Goal: Information Seeking & Learning: Learn about a topic

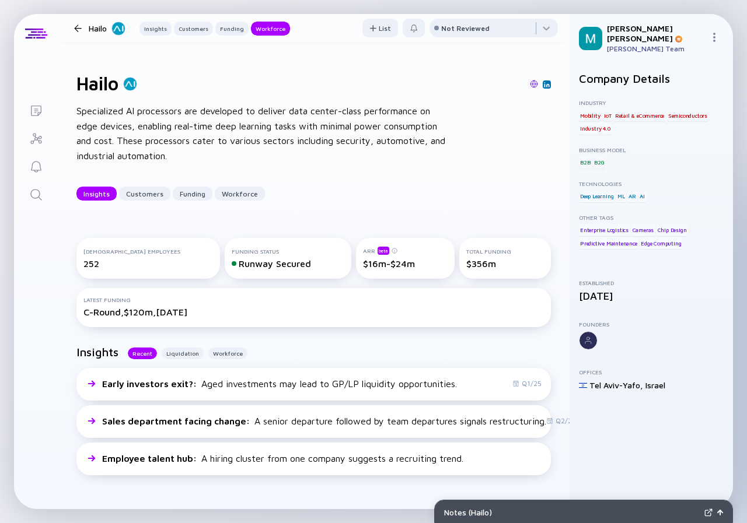
scroll to position [1575, 0]
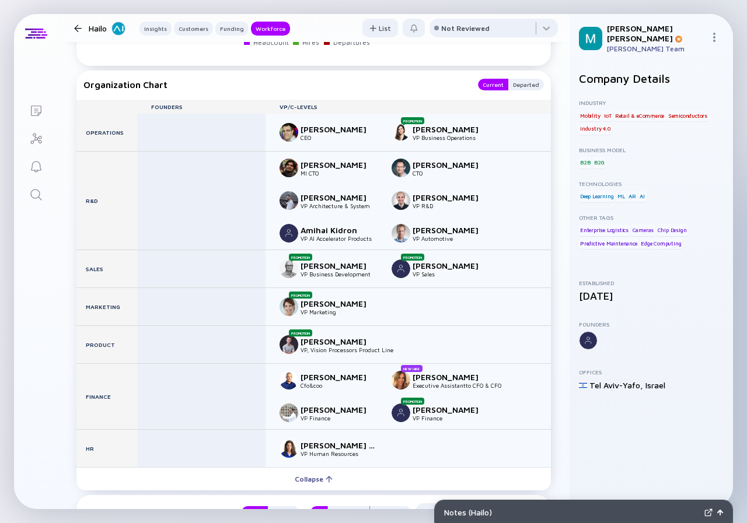
click at [77, 27] on div at bounding box center [78, 28] width 8 height 8
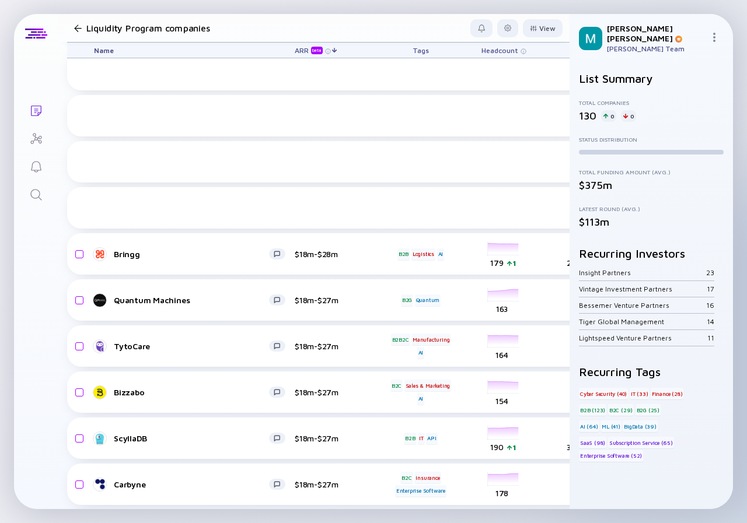
scroll to position [1585, 0]
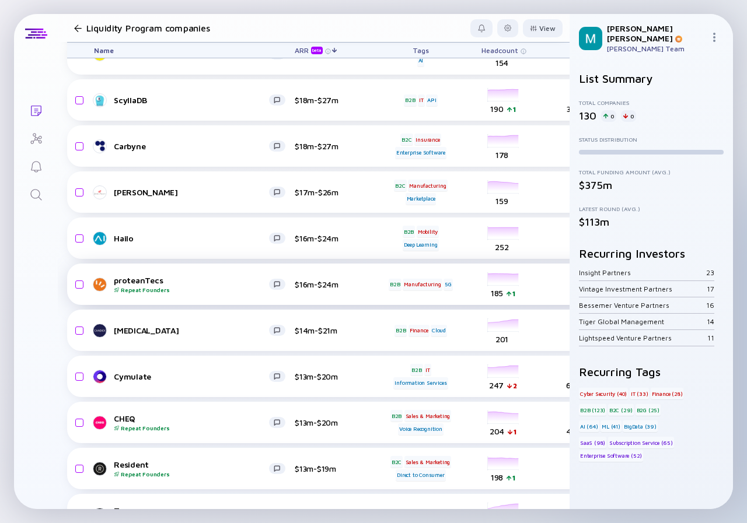
click at [228, 289] on div "Repeat Founders" at bounding box center [191, 289] width 155 height 7
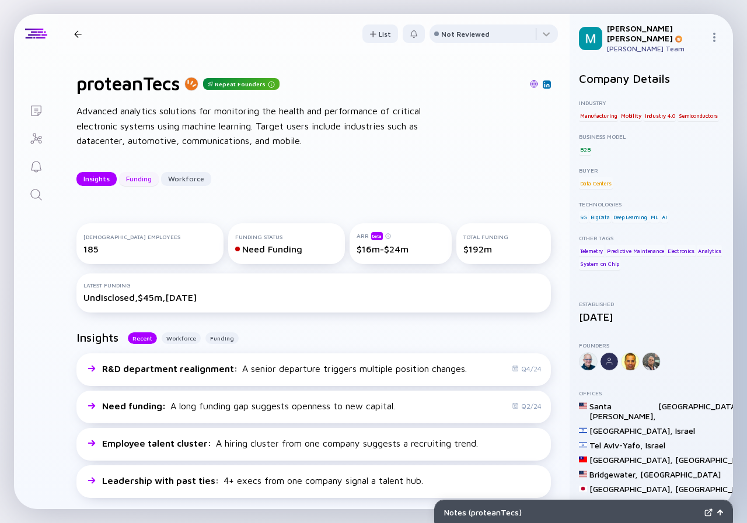
click at [129, 178] on div "Funding" at bounding box center [139, 179] width 40 height 18
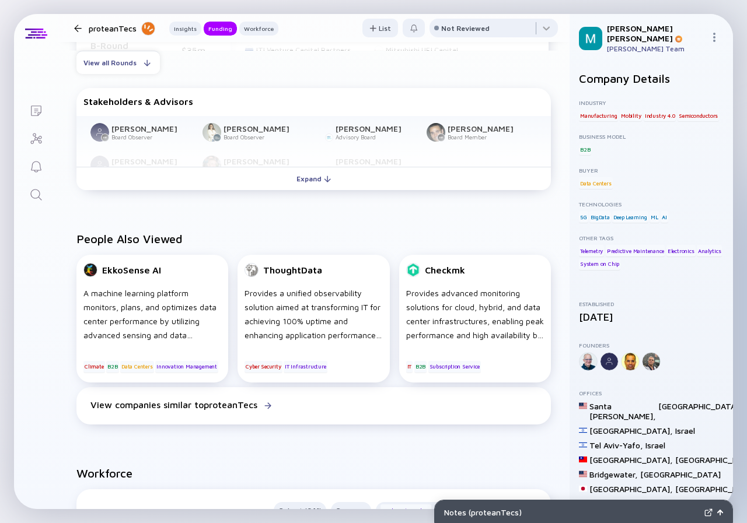
scroll to position [643, 0]
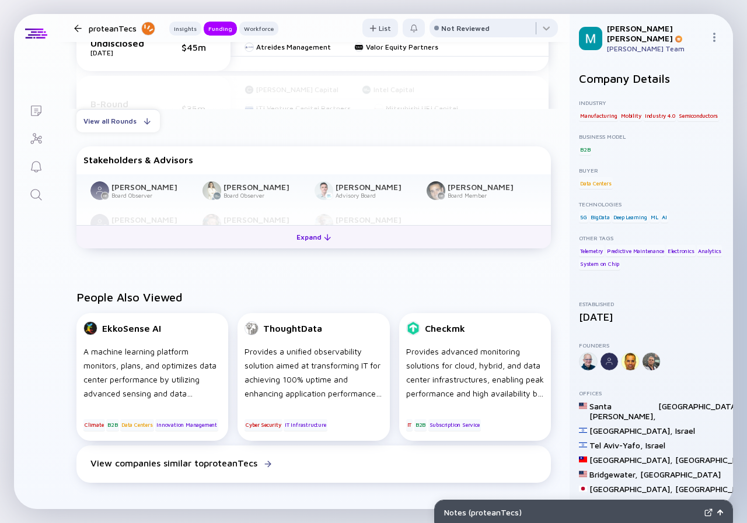
click at [311, 240] on div "Expand" at bounding box center [313, 237] width 48 height 18
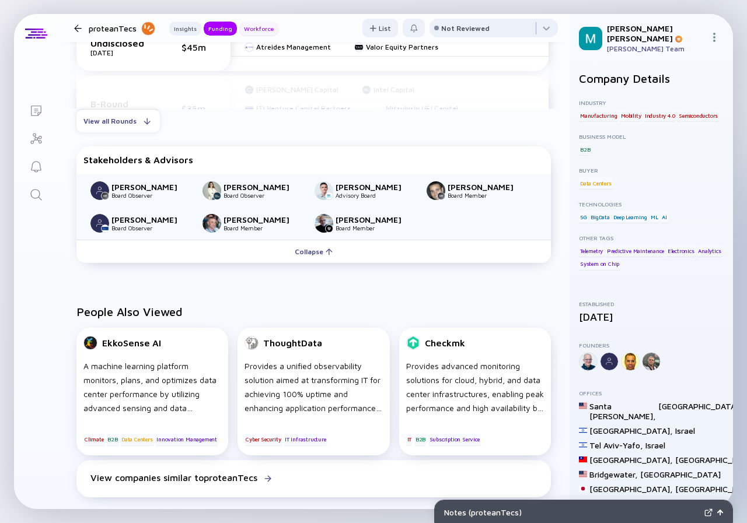
click at [245, 33] on div "Workforce" at bounding box center [258, 29] width 39 height 12
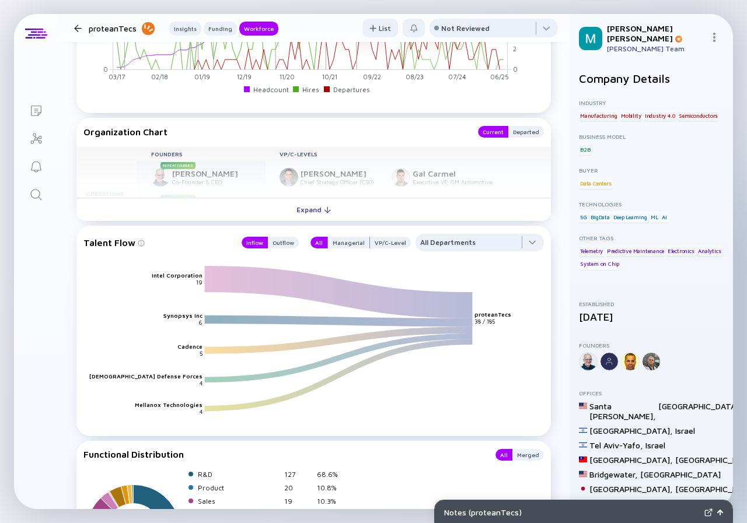
scroll to position [1302, 0]
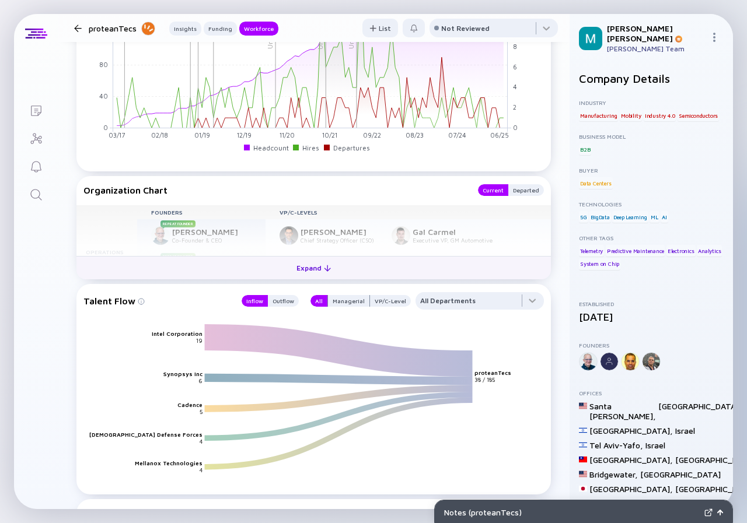
click at [298, 269] on div "Expand" at bounding box center [313, 268] width 48 height 18
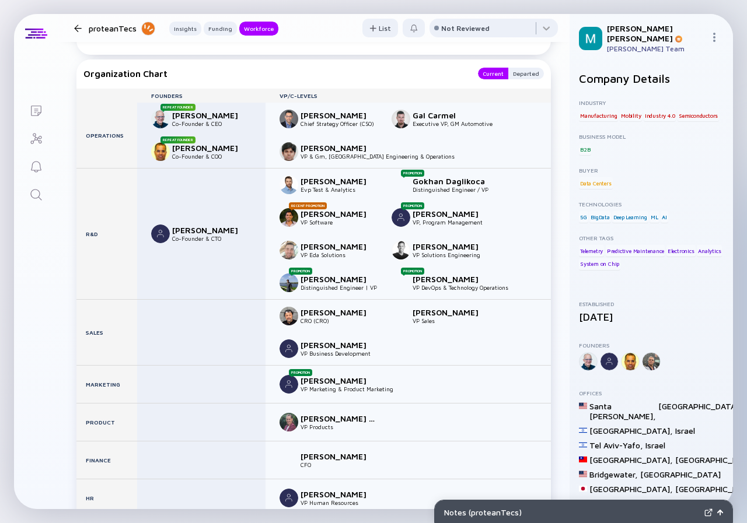
scroll to position [1477, 0]
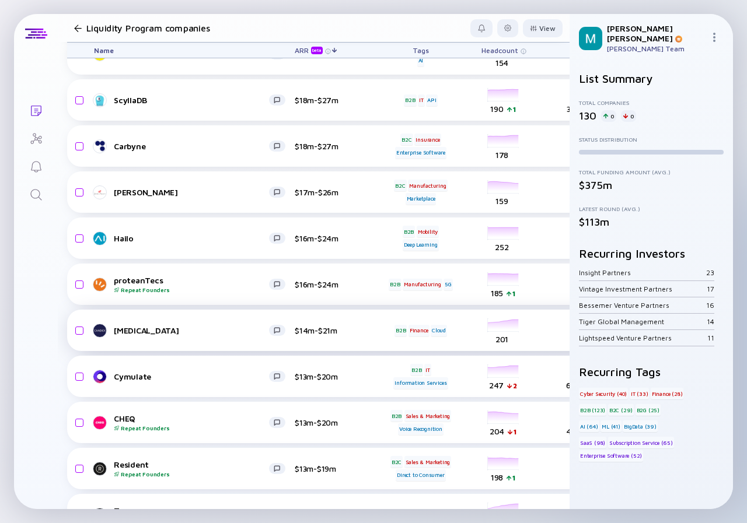
scroll to position [1644, 0]
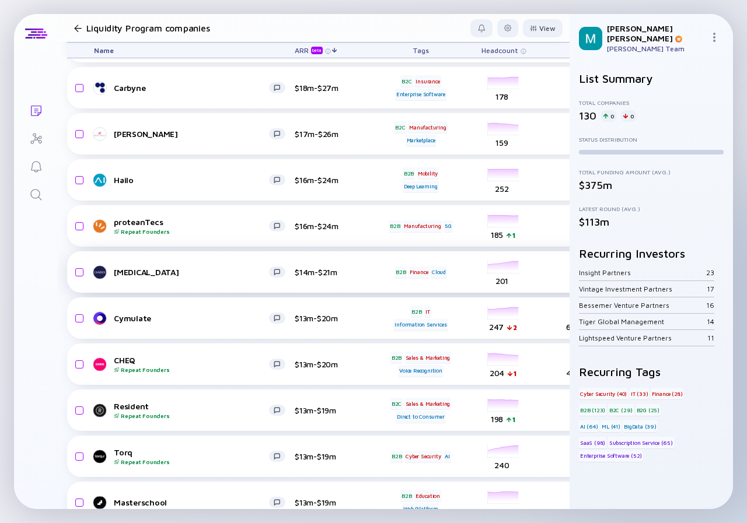
click at [218, 276] on div "[MEDICAL_DATA]" at bounding box center [191, 272] width 155 height 10
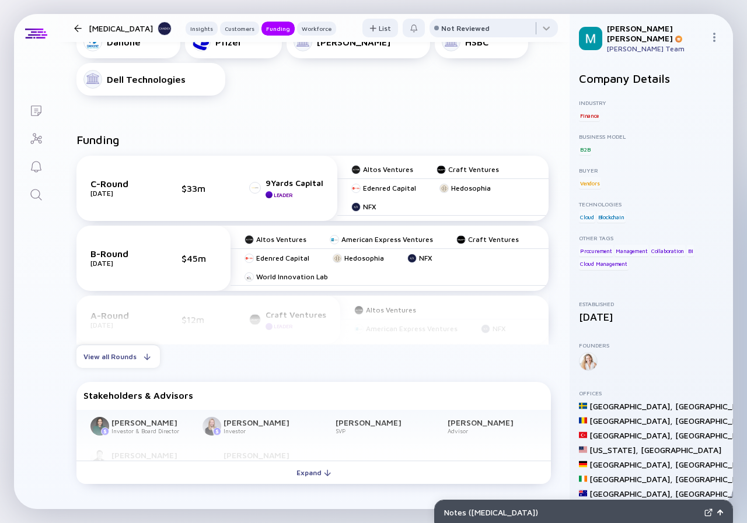
scroll to position [700, 0]
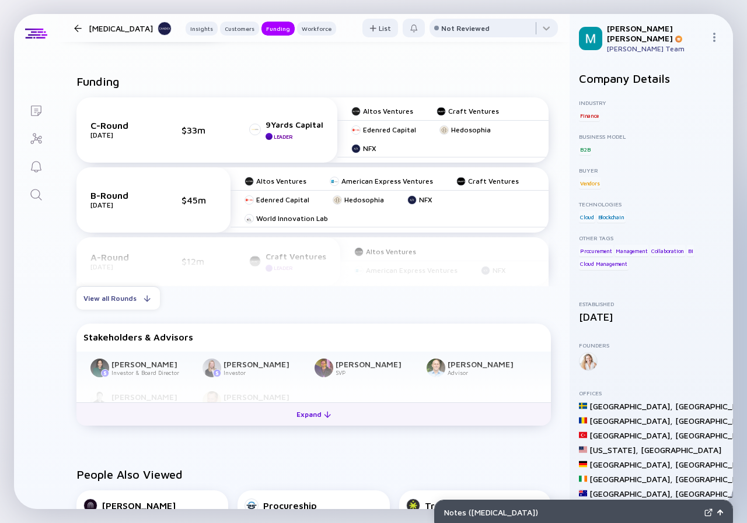
click at [309, 423] on div "Expand" at bounding box center [313, 414] width 48 height 18
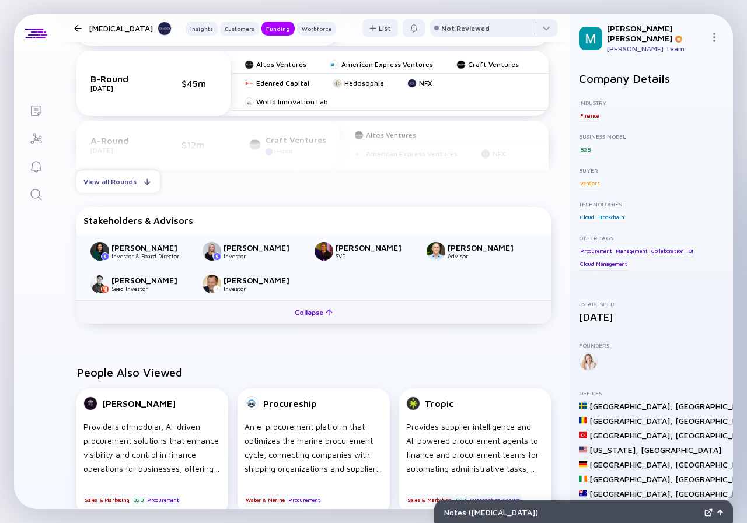
scroll to position [875, 0]
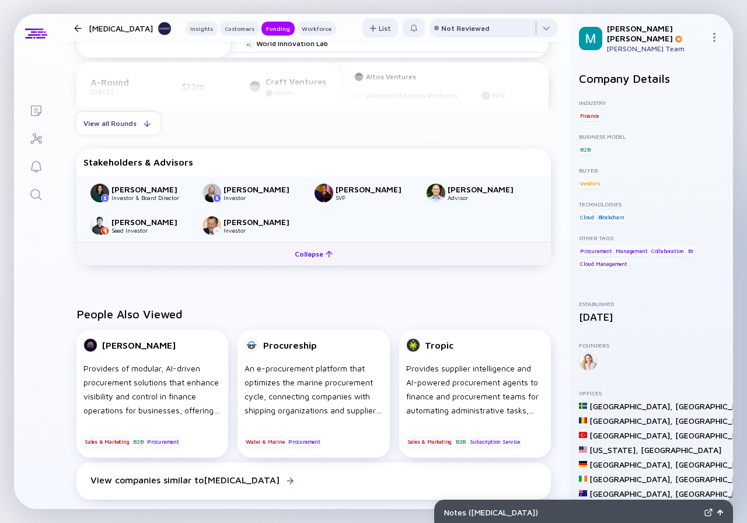
click at [300, 255] on div "Collapse" at bounding box center [314, 254] width 52 height 18
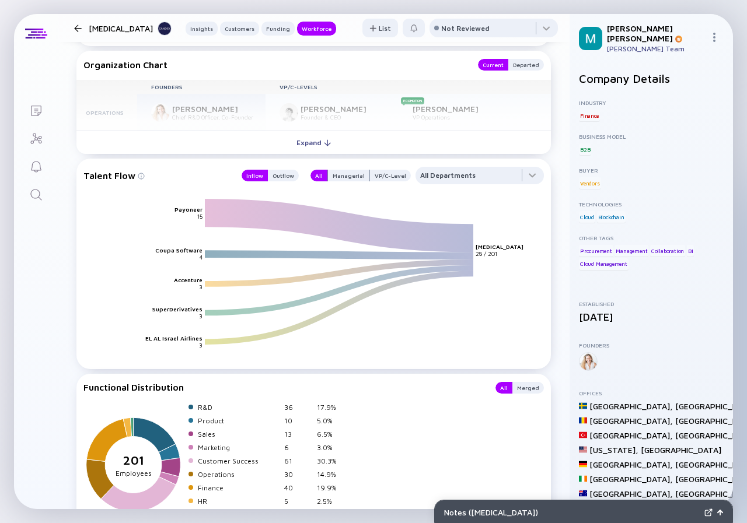
scroll to position [1589, 0]
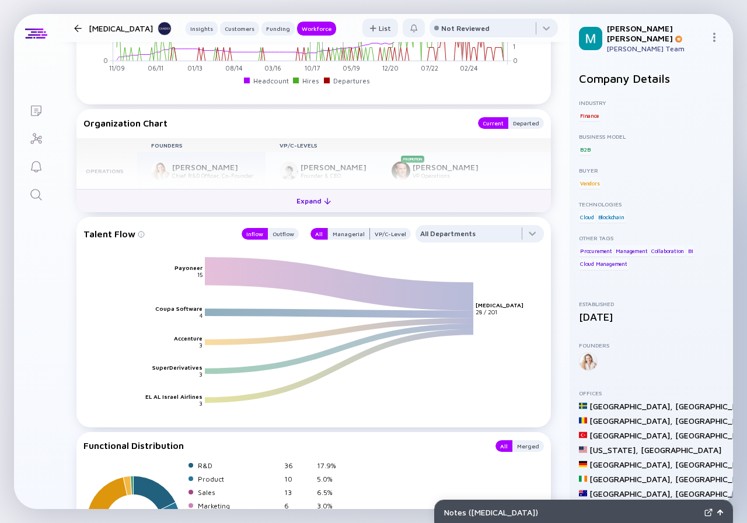
click at [305, 211] on button "Expand" at bounding box center [313, 200] width 474 height 23
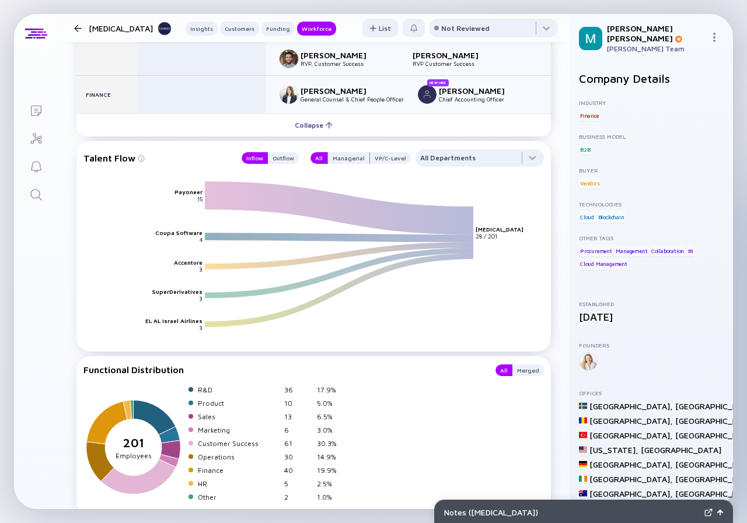
scroll to position [1997, 0]
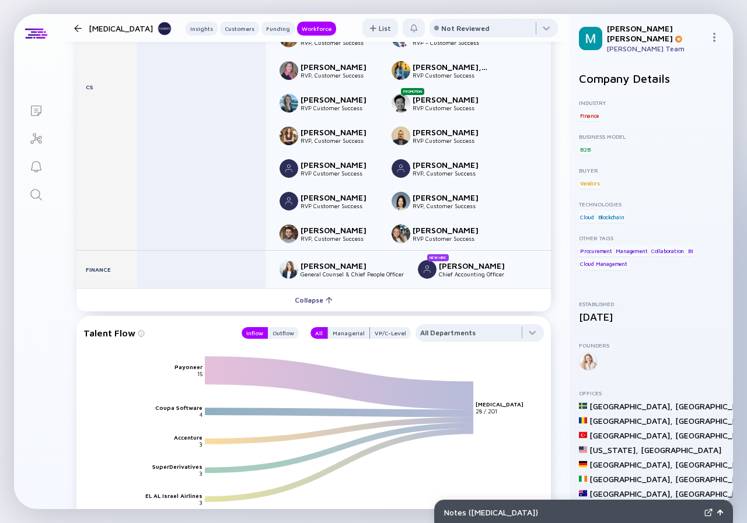
click at [75, 28] on div at bounding box center [78, 28] width 8 height 8
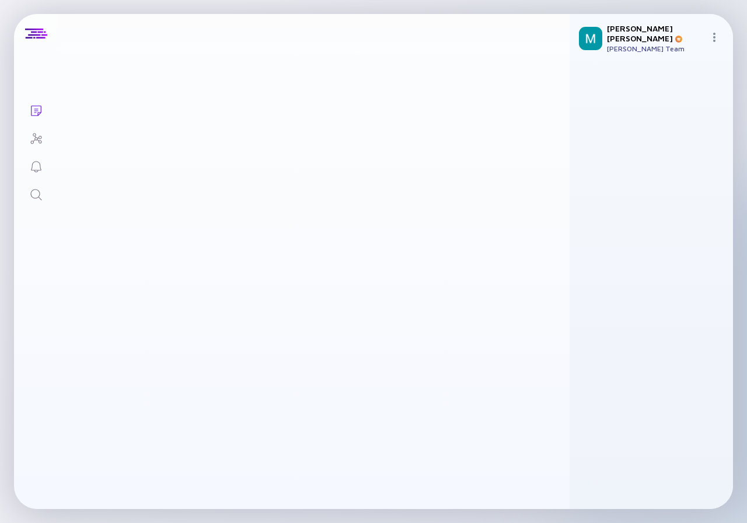
scroll to position [1644, 0]
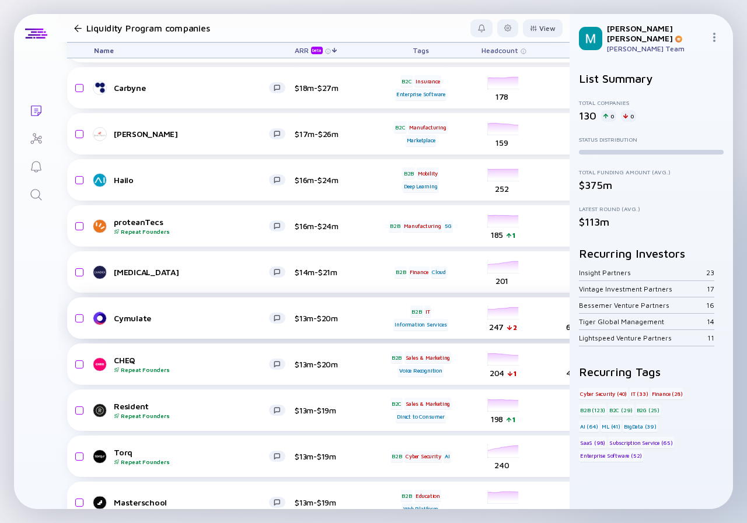
click at [237, 318] on div "Cymulate" at bounding box center [191, 318] width 155 height 10
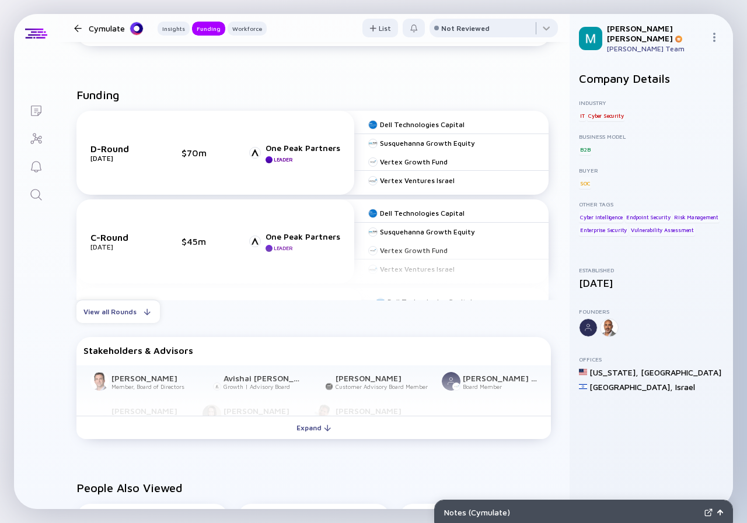
scroll to position [525, 0]
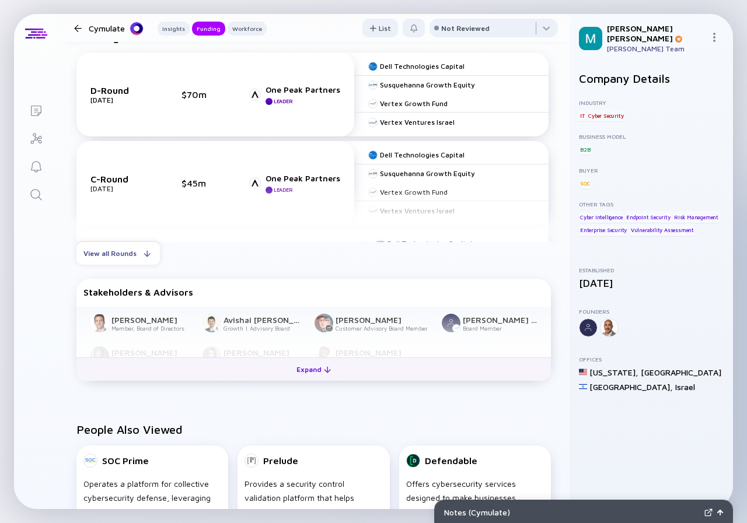
click at [300, 373] on div "Expand" at bounding box center [313, 369] width 48 height 18
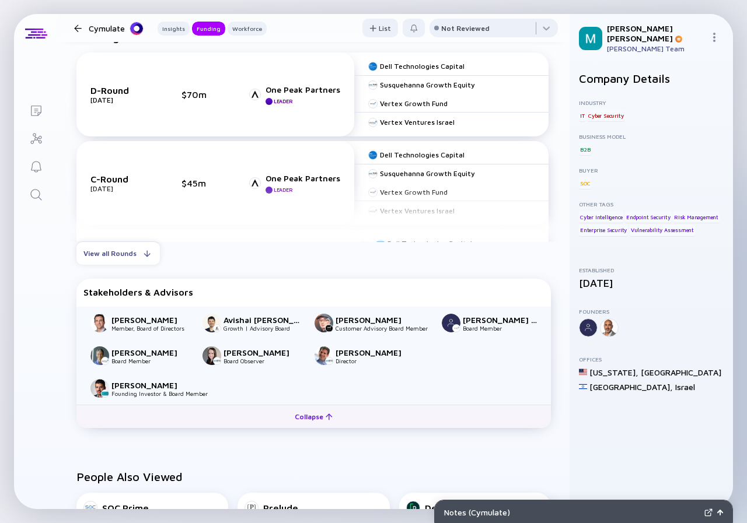
click at [292, 415] on div "Collapse" at bounding box center [314, 417] width 52 height 18
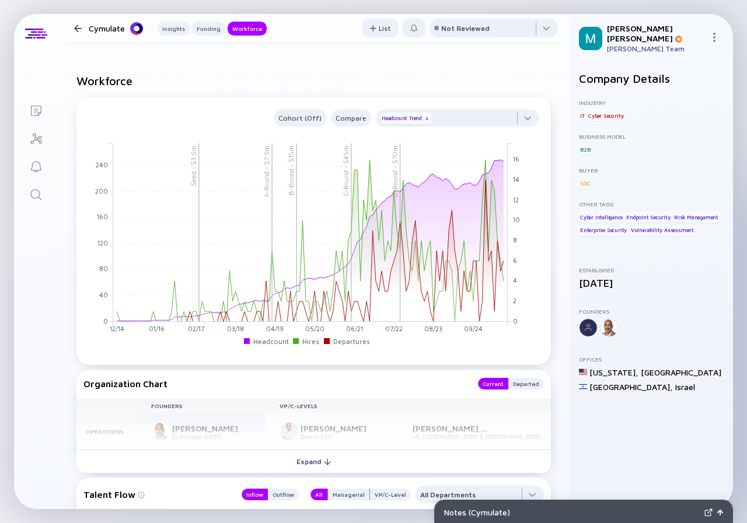
scroll to position [1167, 0]
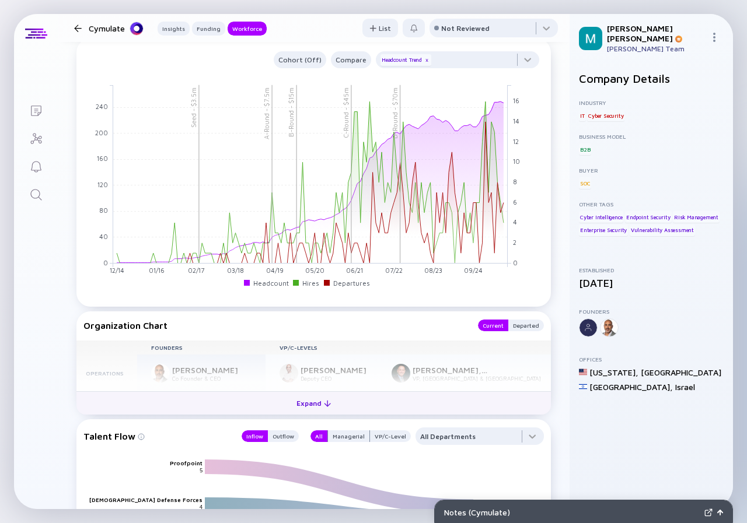
click at [311, 410] on div "Expand" at bounding box center [313, 403] width 48 height 18
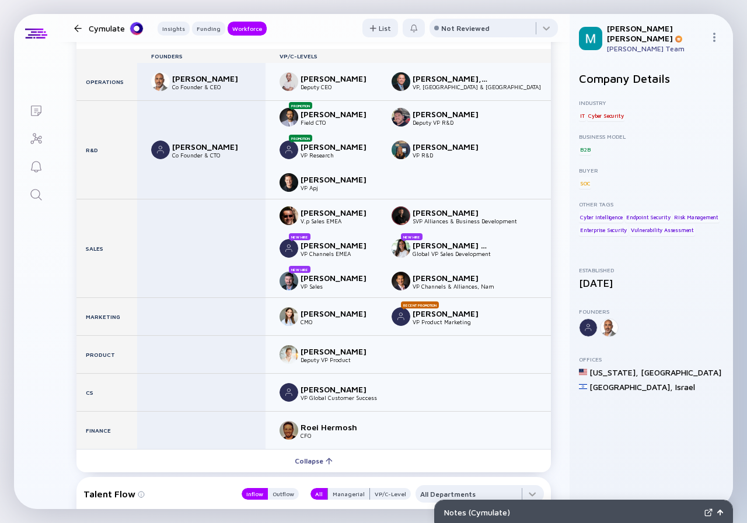
scroll to position [1517, 0]
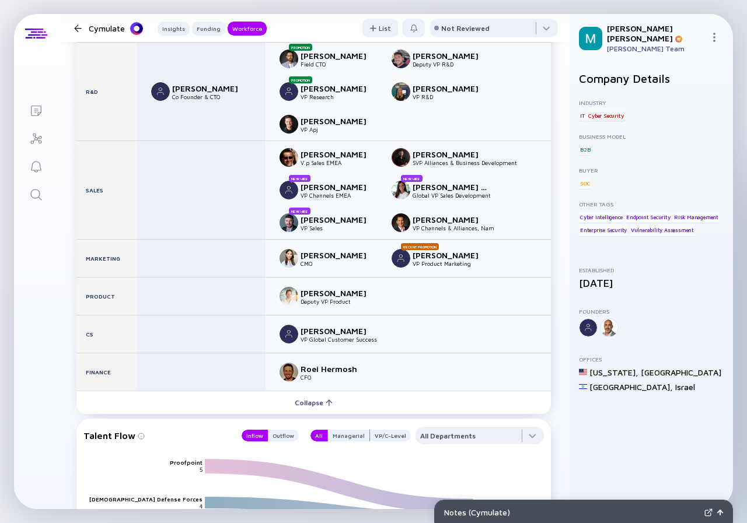
click at [79, 30] on div at bounding box center [78, 28] width 8 height 8
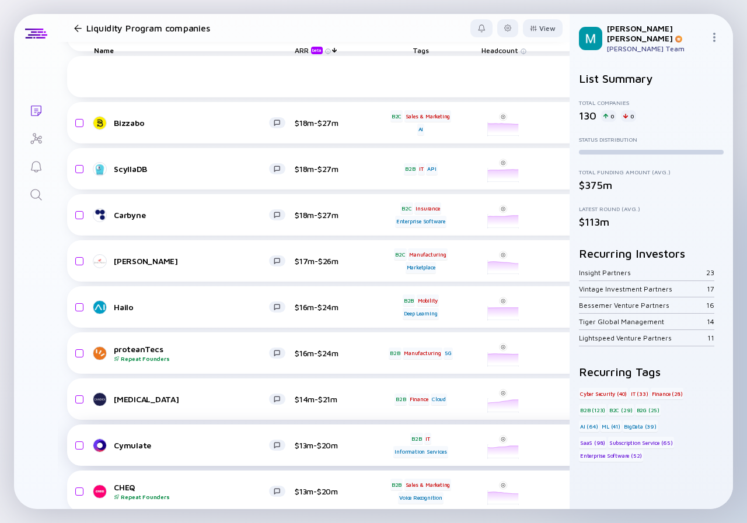
scroll to position [1644, 0]
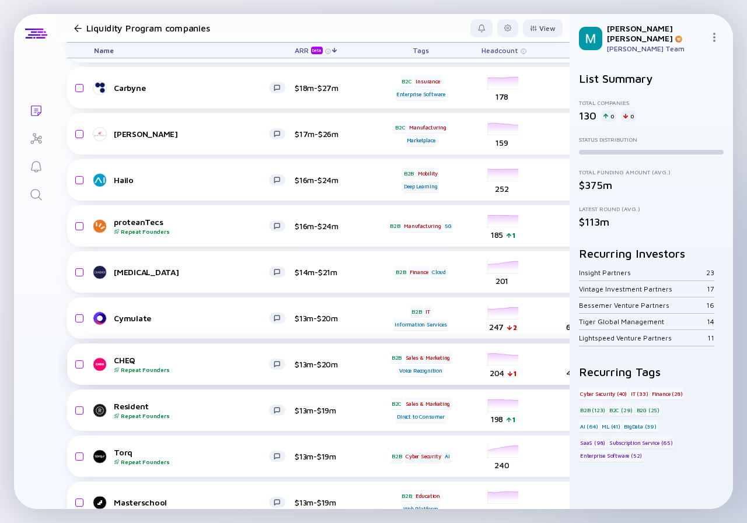
click at [177, 361] on div "CHEQ Repeat Founders" at bounding box center [191, 364] width 155 height 18
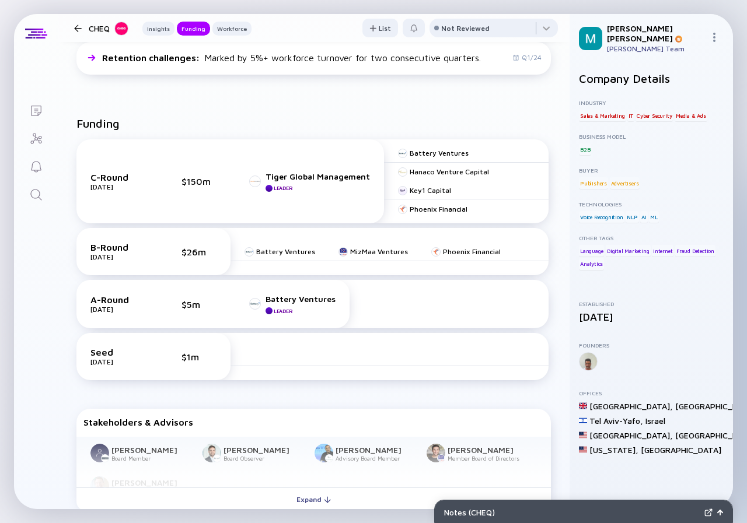
scroll to position [525, 0]
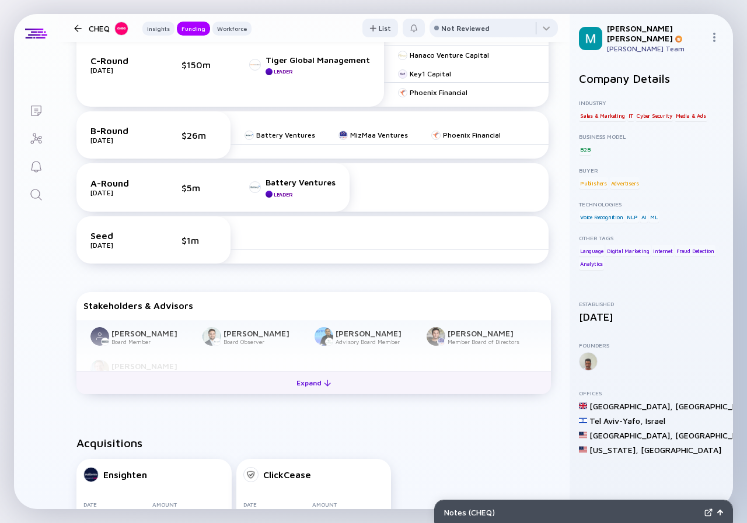
click at [306, 388] on div "Expand" at bounding box center [313, 383] width 48 height 18
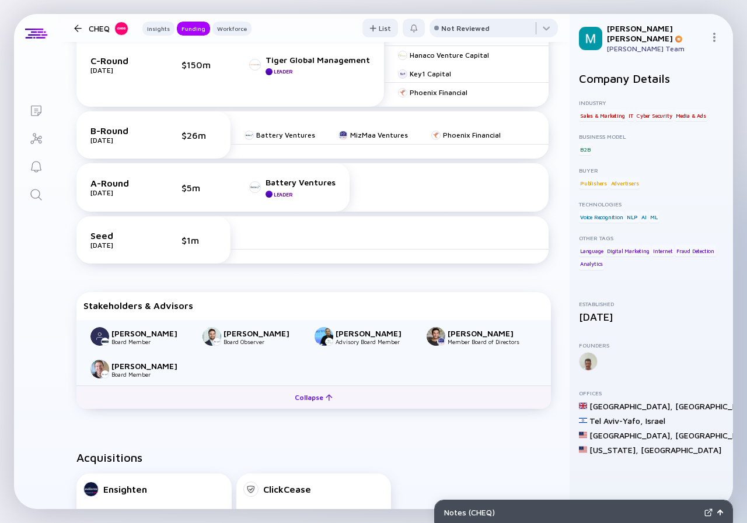
click at [303, 388] on button "Collapse" at bounding box center [313, 397] width 474 height 23
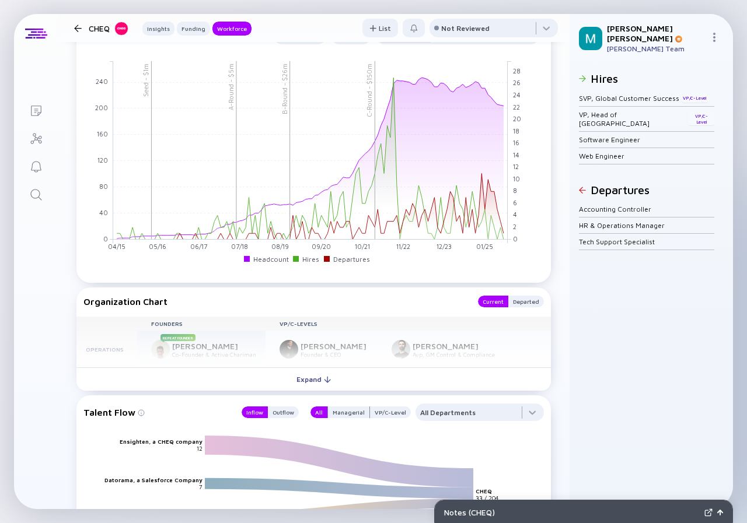
scroll to position [1400, 0]
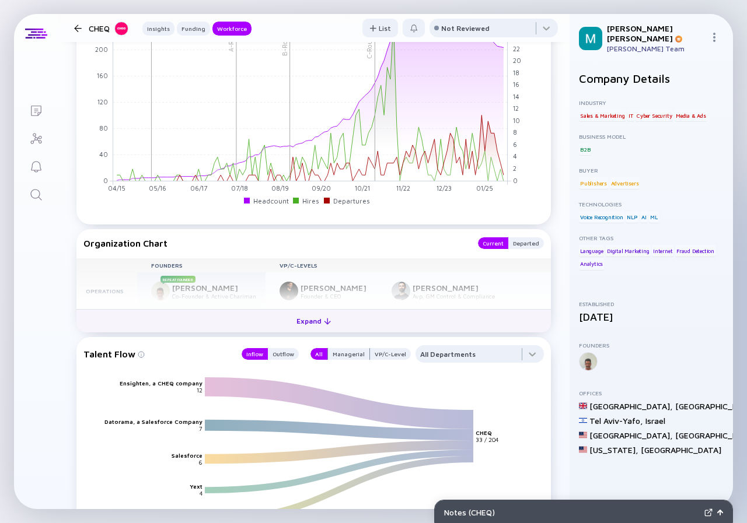
click at [314, 323] on div "Expand" at bounding box center [313, 321] width 48 height 18
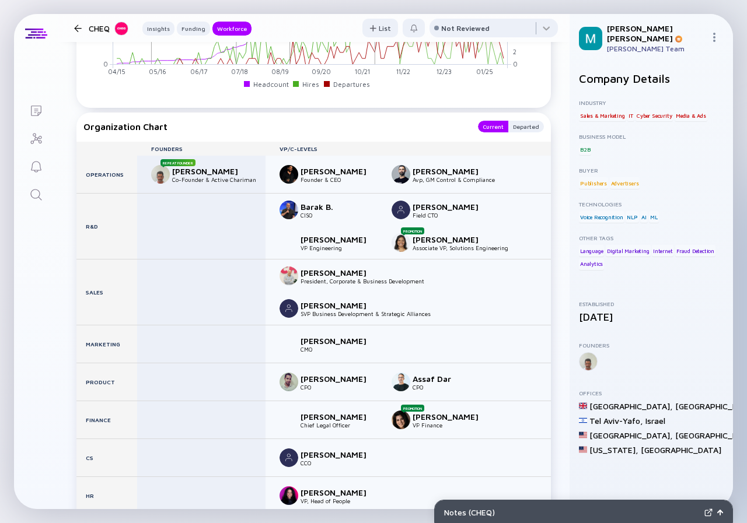
scroll to position [1575, 0]
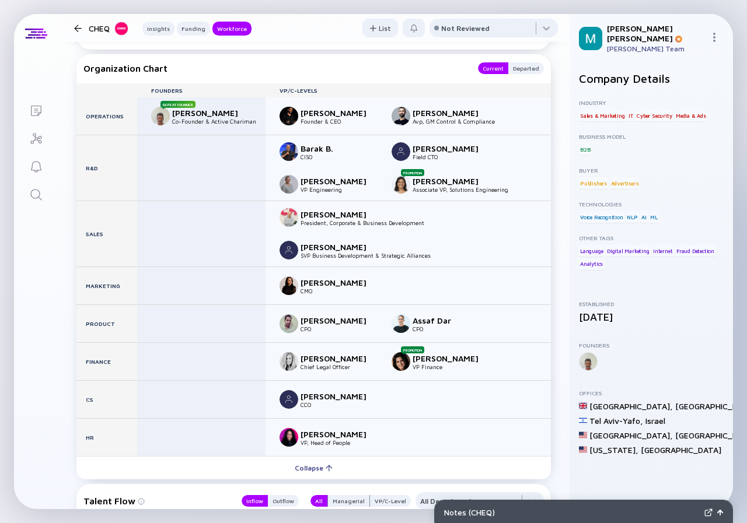
click at [78, 27] on div at bounding box center [78, 28] width 8 height 8
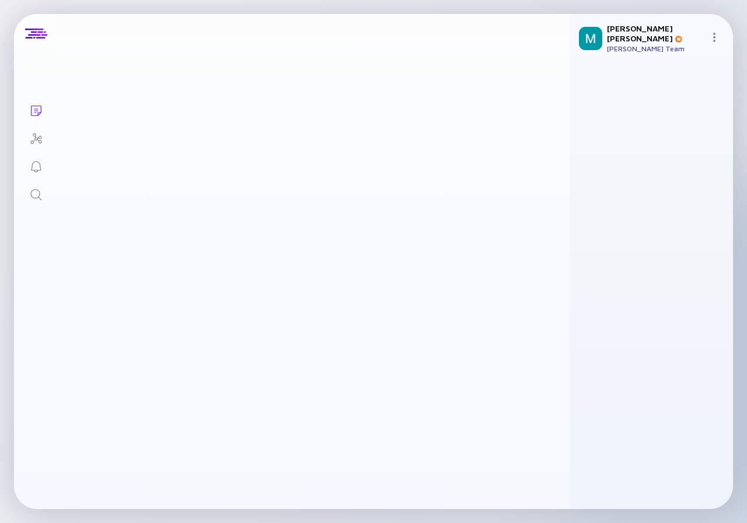
scroll to position [1644, 0]
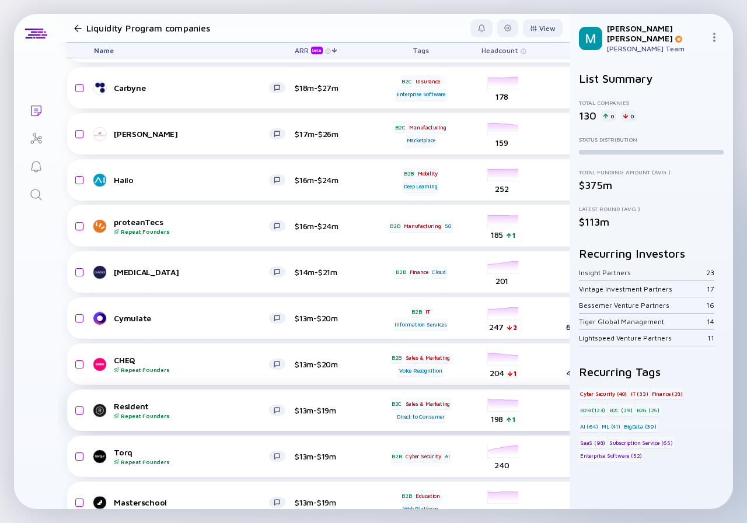
click at [155, 409] on div "Resident Repeat Founders" at bounding box center [191, 410] width 155 height 18
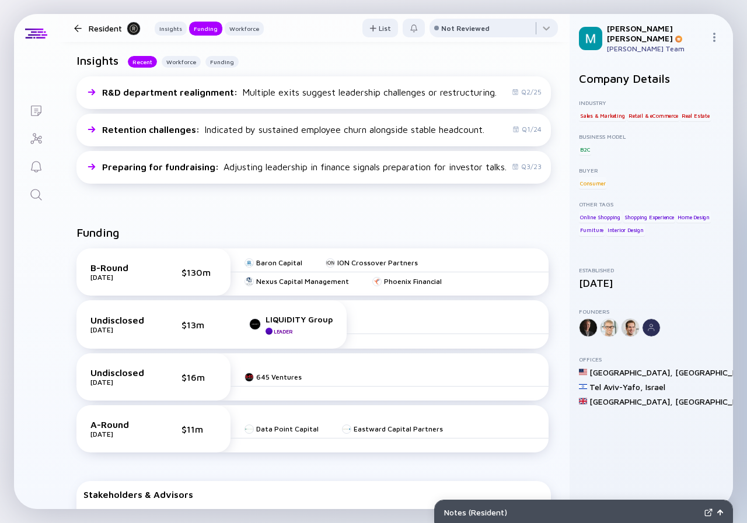
scroll to position [408, 0]
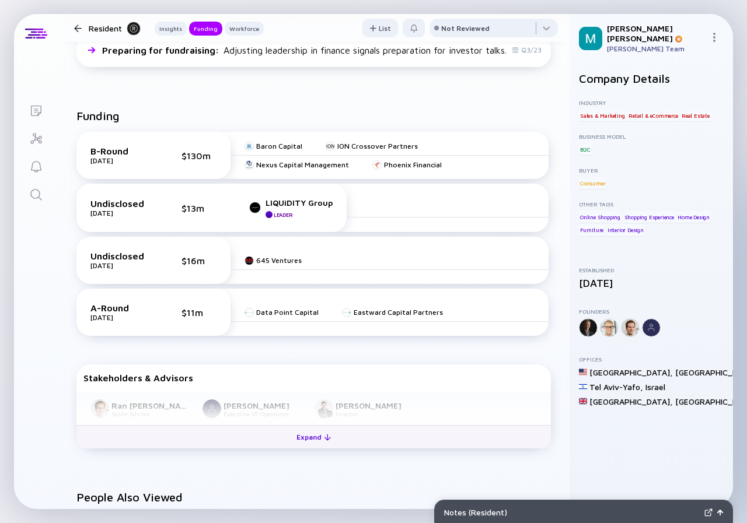
click at [309, 437] on div "Expand" at bounding box center [313, 437] width 48 height 18
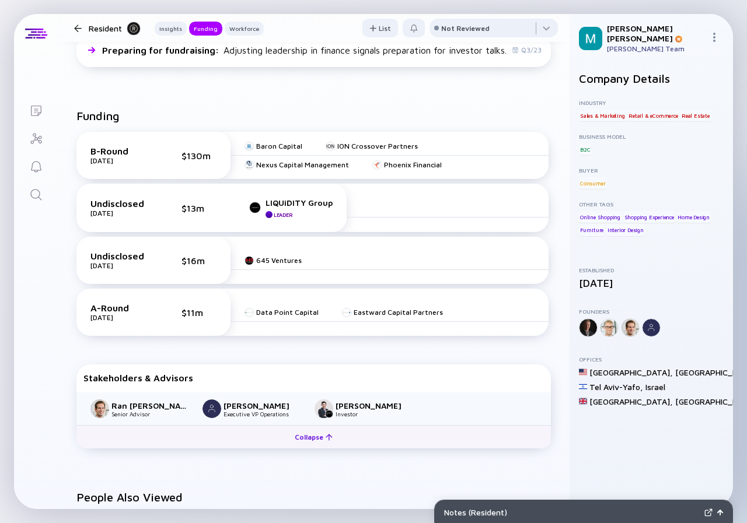
click at [306, 438] on div "Collapse" at bounding box center [314, 437] width 52 height 18
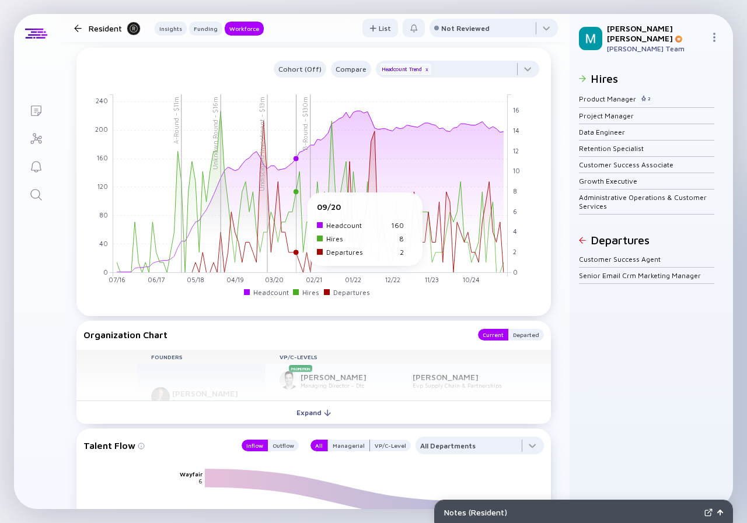
scroll to position [1167, 0]
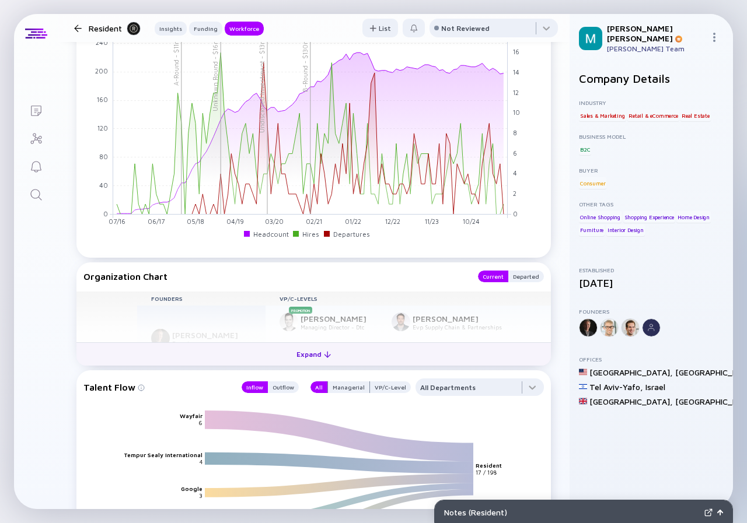
click at [308, 356] on div "Expand" at bounding box center [313, 354] width 48 height 18
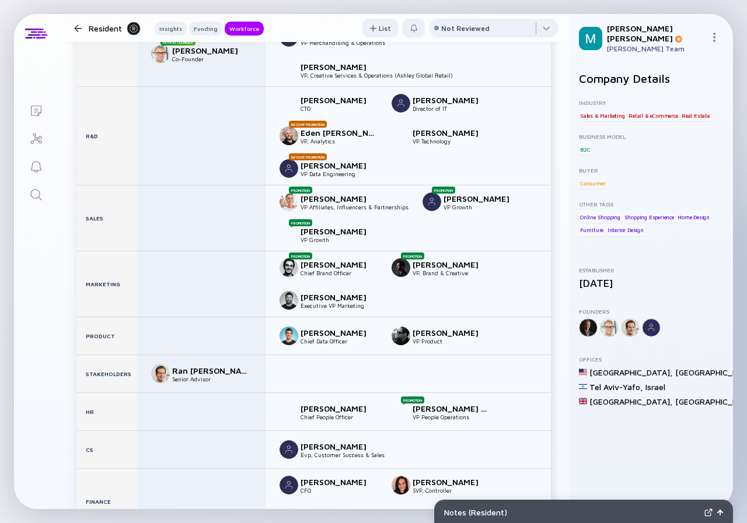
scroll to position [1575, 0]
